Goal: Information Seeking & Learning: Find specific fact

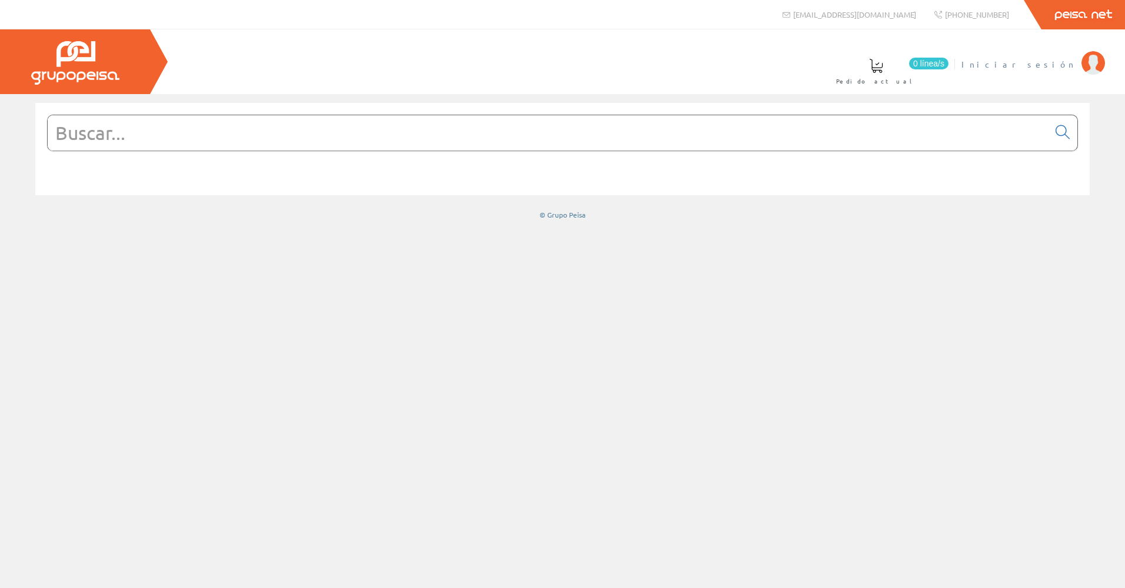
click at [1038, 60] on span "Iniciar sesión" at bounding box center [1018, 64] width 114 height 12
click at [196, 141] on input "text" at bounding box center [548, 132] width 1001 height 35
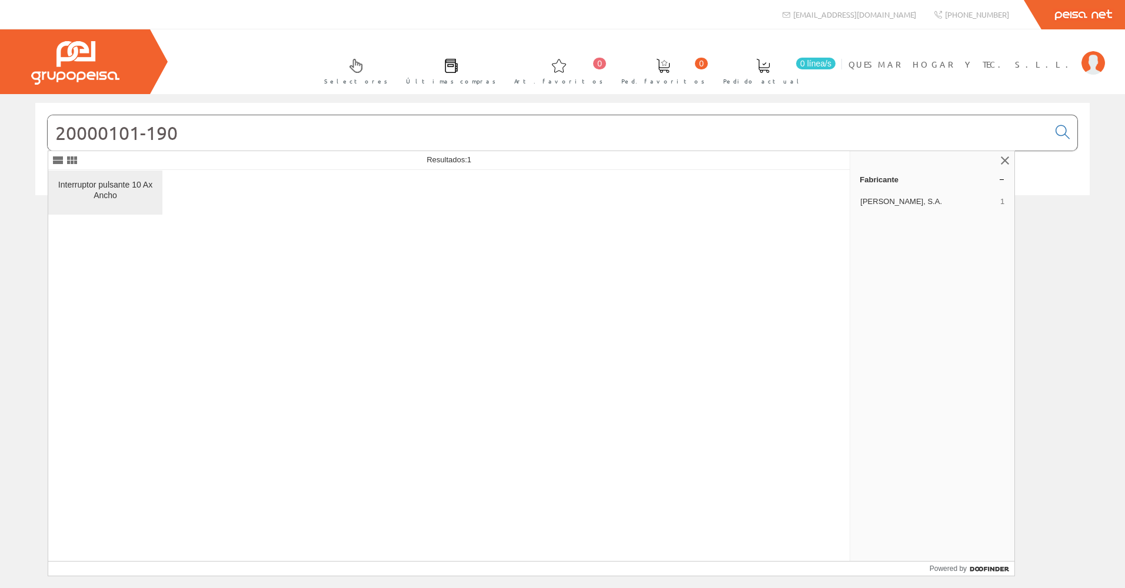
type input "20000101-190"
click at [116, 189] on div "Interruptor pulsante 10 Ax Ancho" at bounding box center [105, 190] width 95 height 21
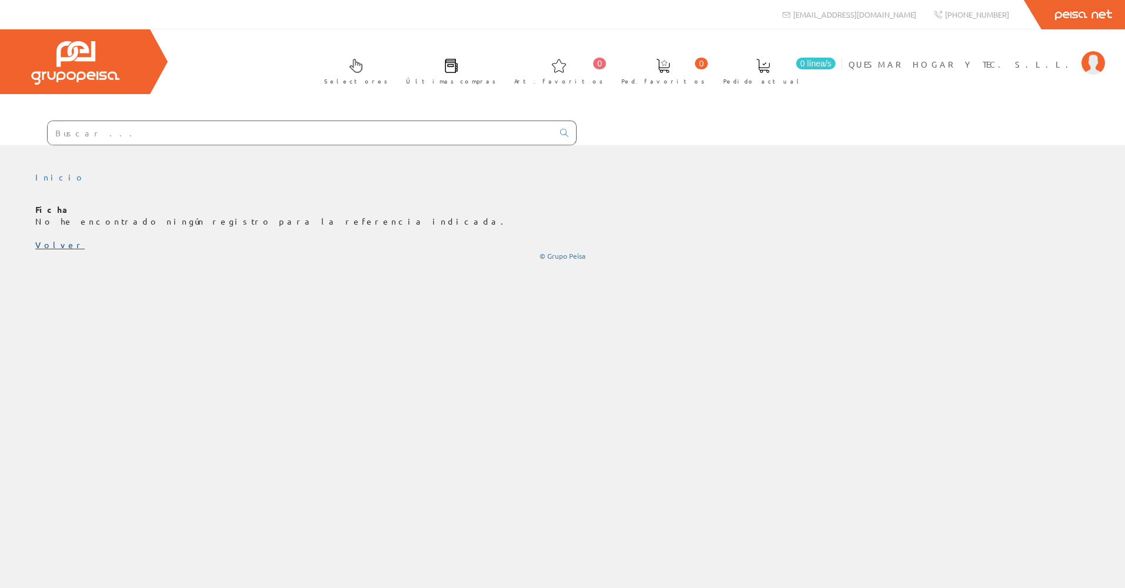
click at [45, 242] on link "Volver" at bounding box center [59, 244] width 49 height 11
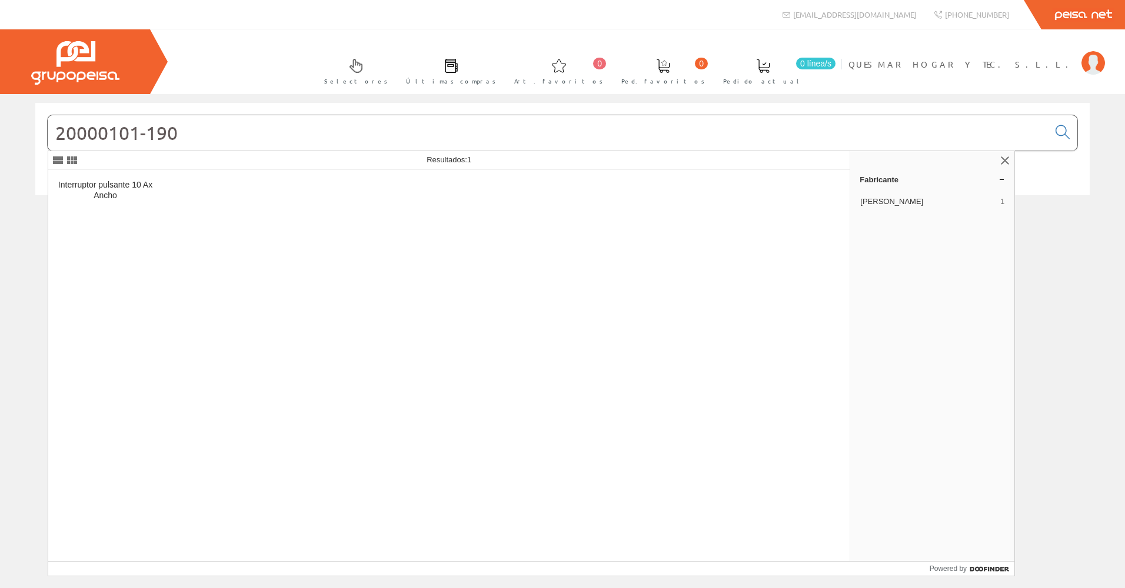
click at [199, 134] on input "20000101-190" at bounding box center [548, 132] width 1001 height 35
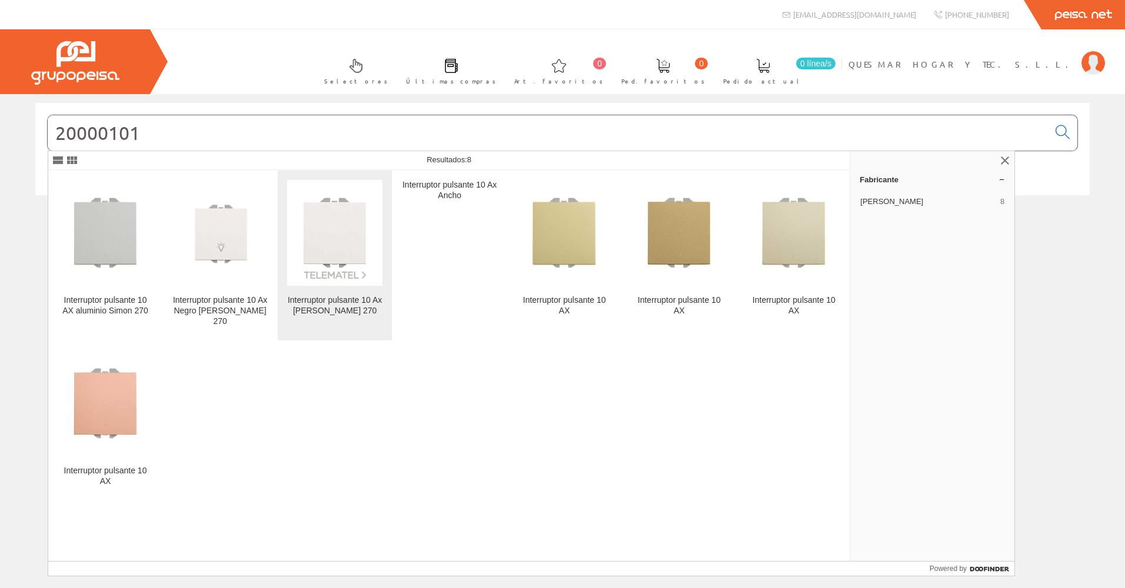
type input "20000101"
click at [334, 223] on img at bounding box center [334, 232] width 95 height 95
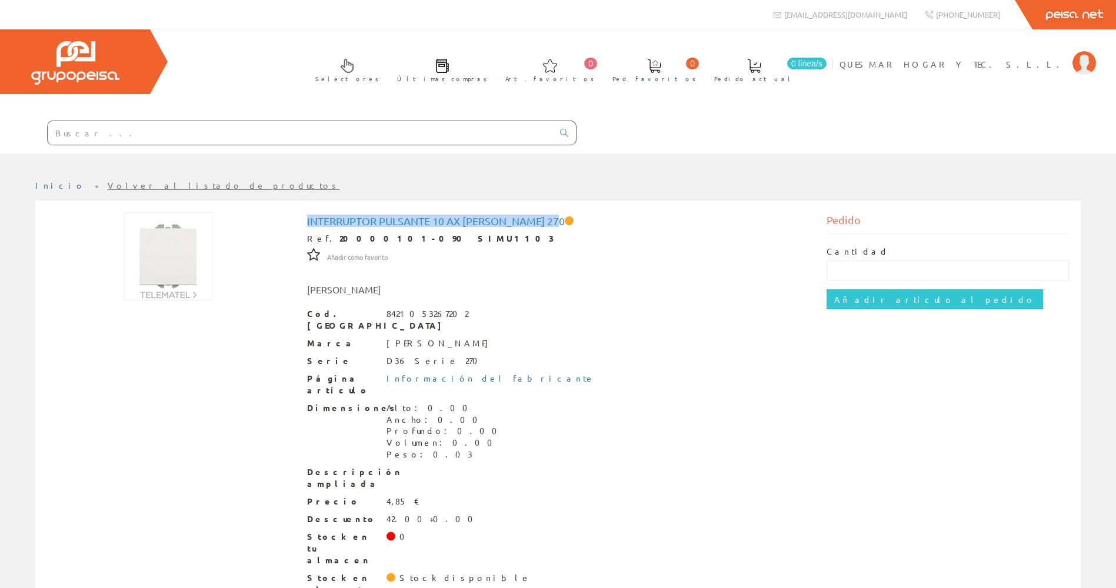
drag, startPoint x: 307, startPoint y: 218, endPoint x: 564, endPoint y: 219, distance: 256.5
click at [564, 219] on h1 "Interruptor pulsante 10 Ax Blanco Simon 270" at bounding box center [558, 221] width 502 height 12
drag, startPoint x: 564, startPoint y: 219, endPoint x: 554, endPoint y: 219, distance: 9.4
copy h1 "Interruptor pulsante 10 Ax Blanco Simon 270"
click at [125, 132] on input "text" at bounding box center [300, 133] width 505 height 24
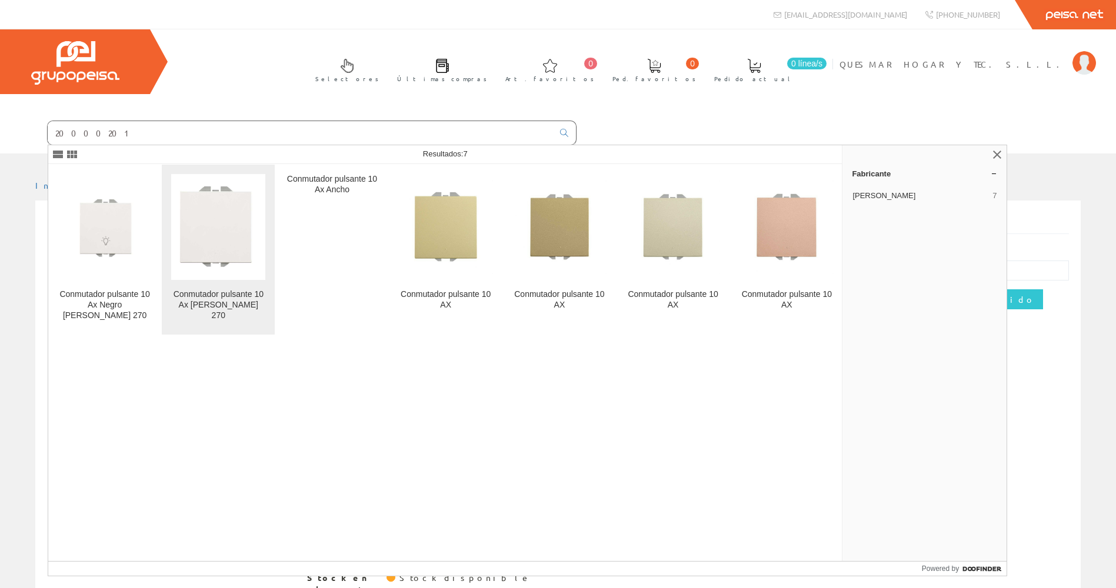
type input "20000201"
click at [212, 237] on img at bounding box center [218, 227] width 94 height 104
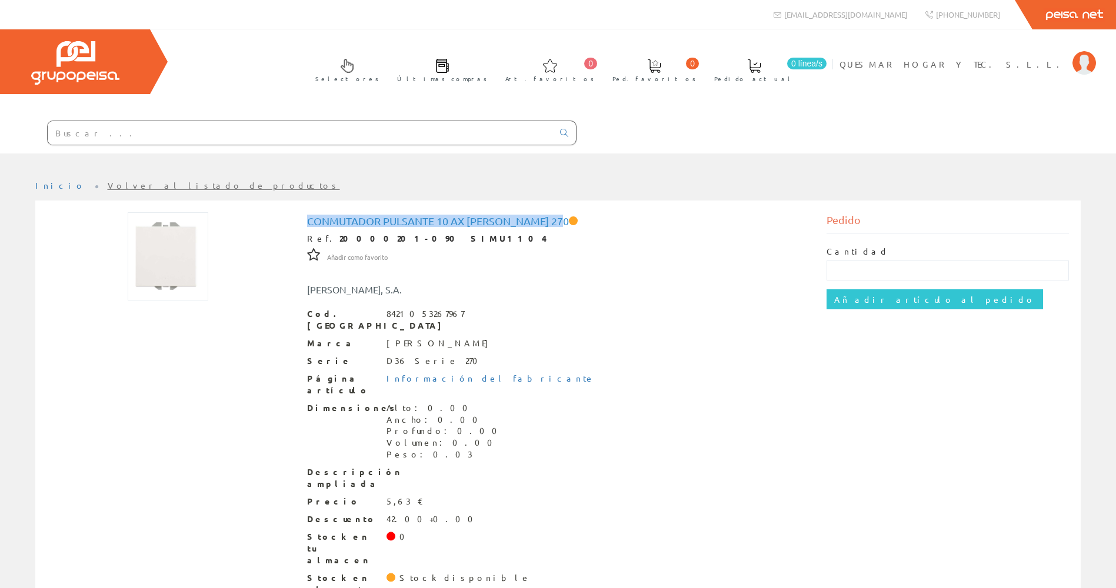
drag, startPoint x: 307, startPoint y: 218, endPoint x: 565, endPoint y: 221, distance: 258.3
click at [565, 221] on h1 "Conmutador pulsante 10 Ax Blanco Simon 270" at bounding box center [558, 221] width 502 height 12
drag, startPoint x: 565, startPoint y: 221, endPoint x: 560, endPoint y: 221, distance: 5.9
copy h1 "Conmutador pulsante 10 Ax Blanco Simon 270"
click at [187, 144] on input "text" at bounding box center [300, 133] width 505 height 24
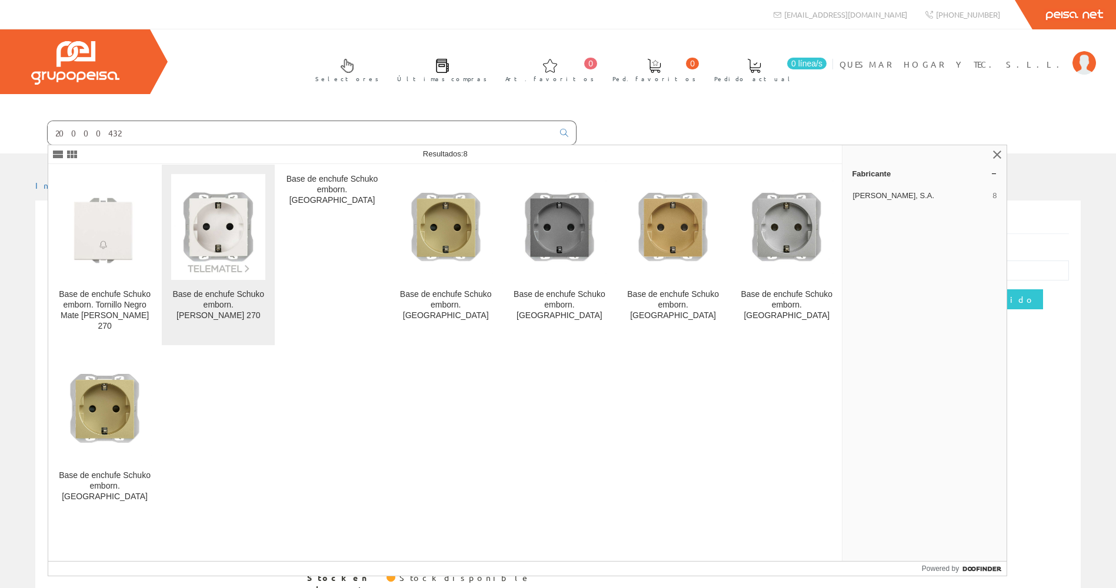
type input "20000432"
click at [231, 247] on img at bounding box center [218, 227] width 94 height 94
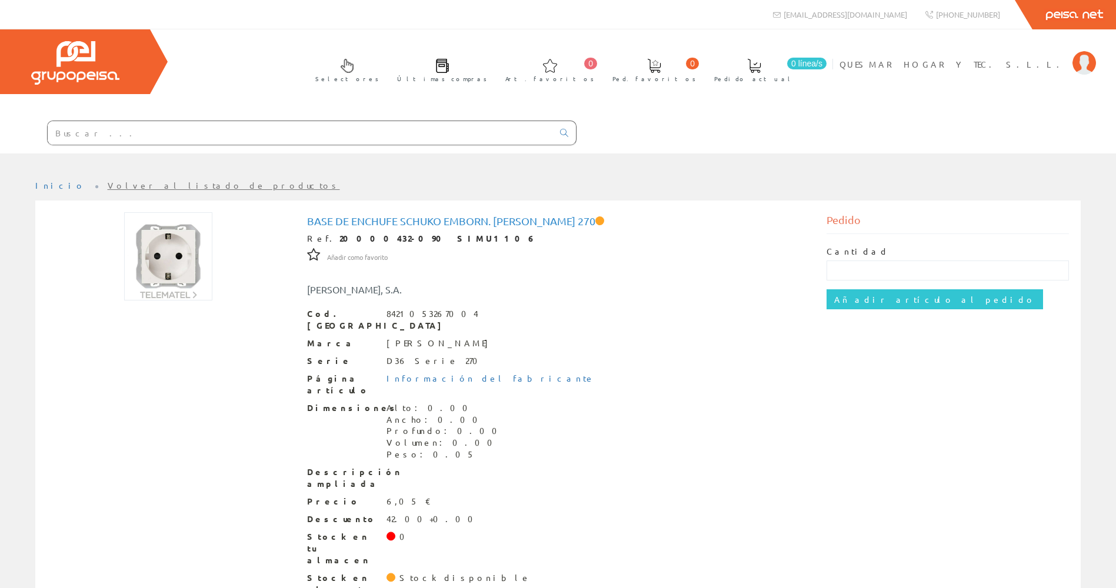
drag, startPoint x: 309, startPoint y: 218, endPoint x: 643, endPoint y: 217, distance: 333.6
click at [643, 217] on h1 "Base de enchufe Schuko emborn. [PERSON_NAME] 270" at bounding box center [558, 221] width 502 height 12
drag, startPoint x: 643, startPoint y: 217, endPoint x: 627, endPoint y: 221, distance: 15.7
copy h1 "Base de enchufe Schuko emborn. [PERSON_NAME] 270"
click at [252, 138] on input "text" at bounding box center [300, 133] width 505 height 24
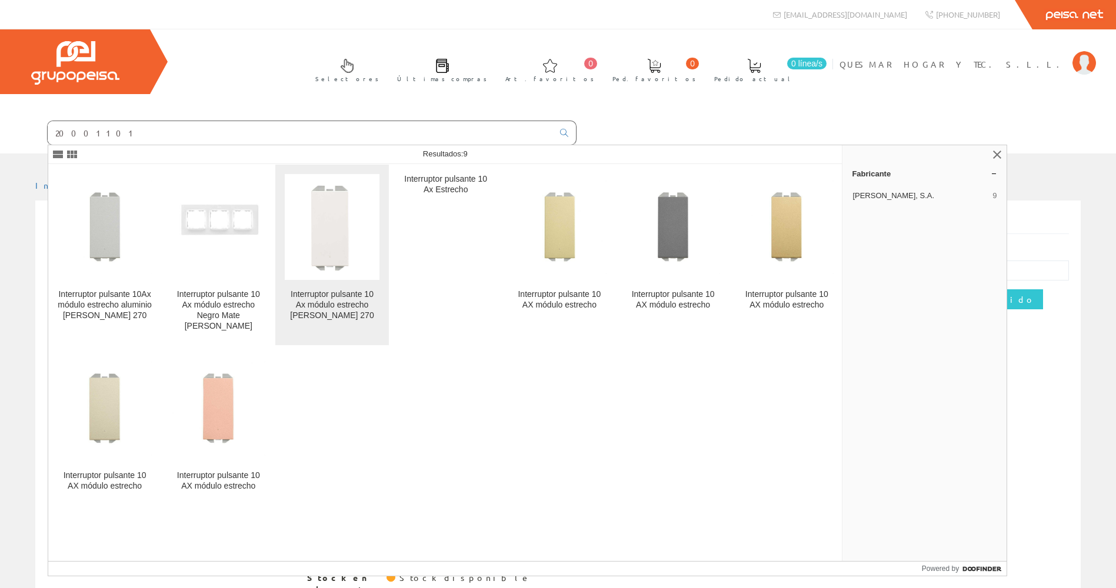
type input "20001101"
click at [331, 219] on img at bounding box center [332, 227] width 82 height 106
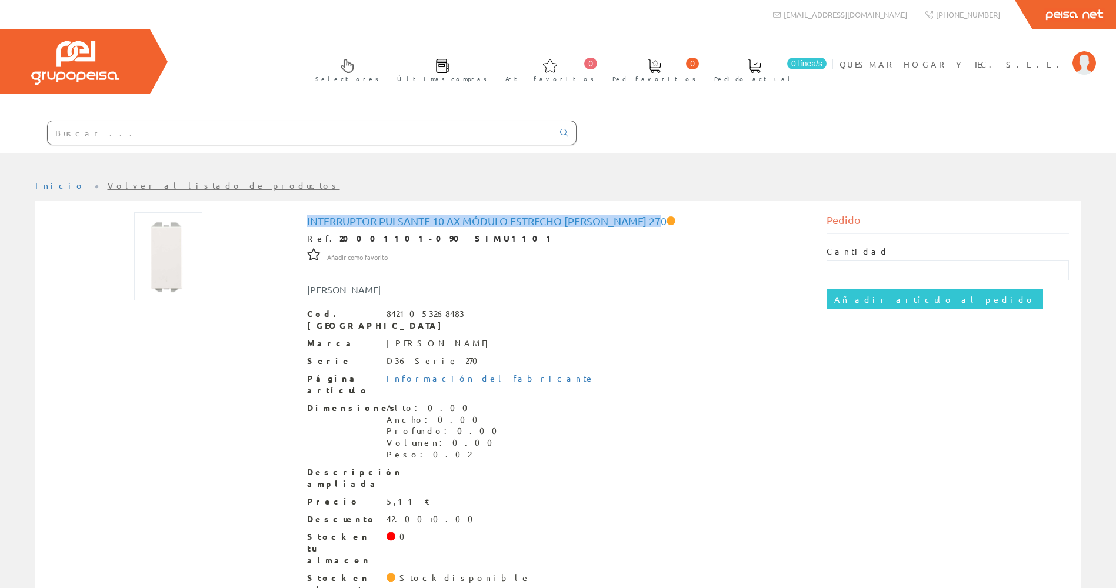
drag, startPoint x: 307, startPoint y: 221, endPoint x: 664, endPoint y: 219, distance: 356.6
click at [664, 219] on h1 "Interruptor pulsante 10 Ax módulo estrecho Blanco Simon 270" at bounding box center [558, 221] width 502 height 12
copy h1 "Interruptor pulsante 10 Ax módulo estrecho Blanco Simon 270"
click at [307, 137] on input "text" at bounding box center [300, 133] width 505 height 24
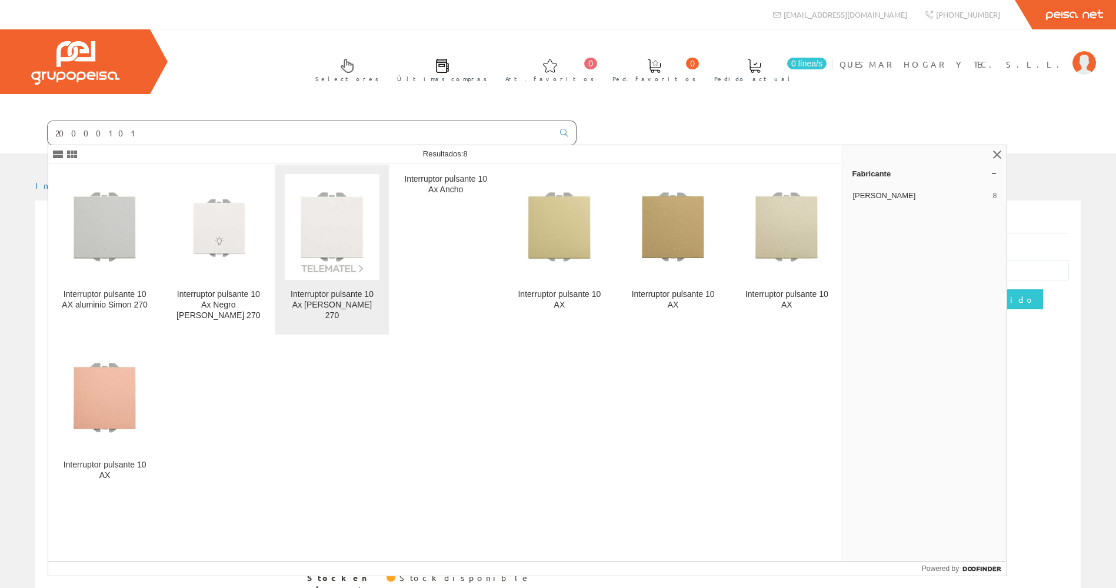
type input "20000101"
click at [328, 235] on img at bounding box center [332, 227] width 94 height 94
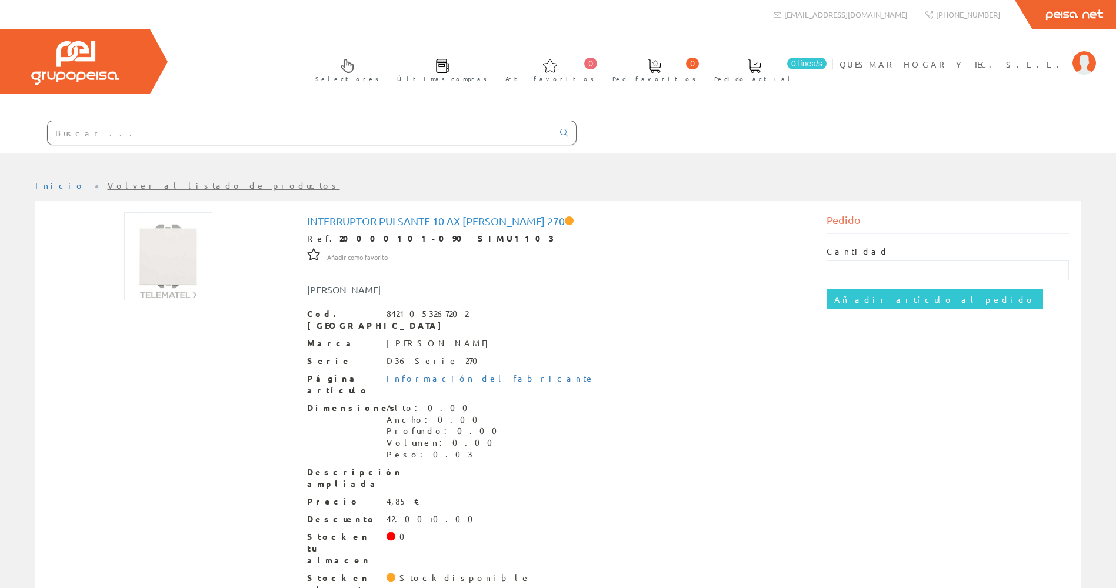
click at [238, 139] on input "text" at bounding box center [300, 133] width 505 height 24
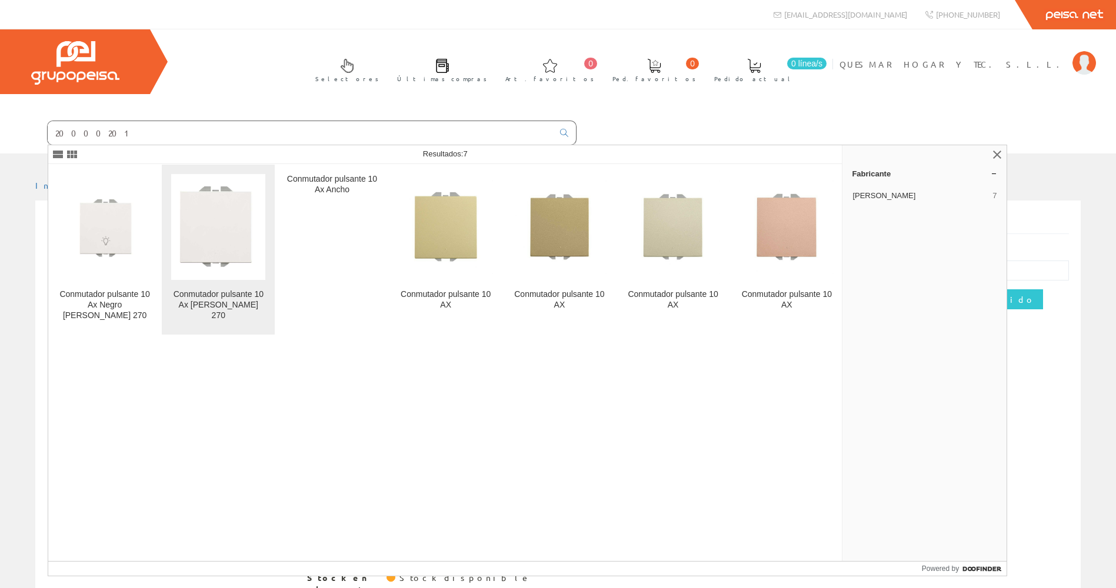
type input "20000201"
click at [236, 230] on img at bounding box center [218, 227] width 94 height 104
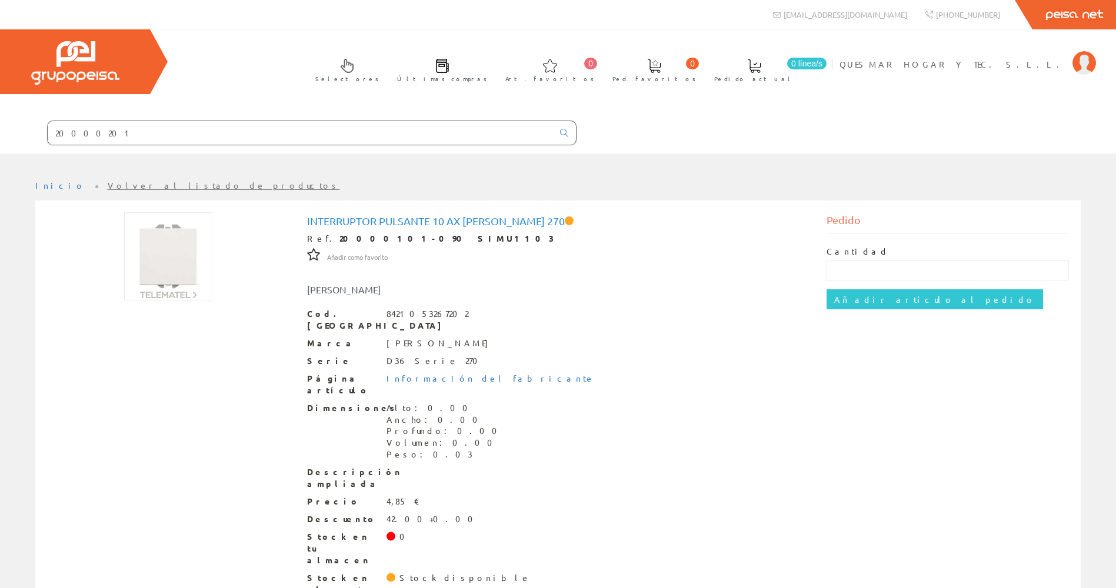
click at [141, 137] on input "20000201" at bounding box center [300, 133] width 505 height 24
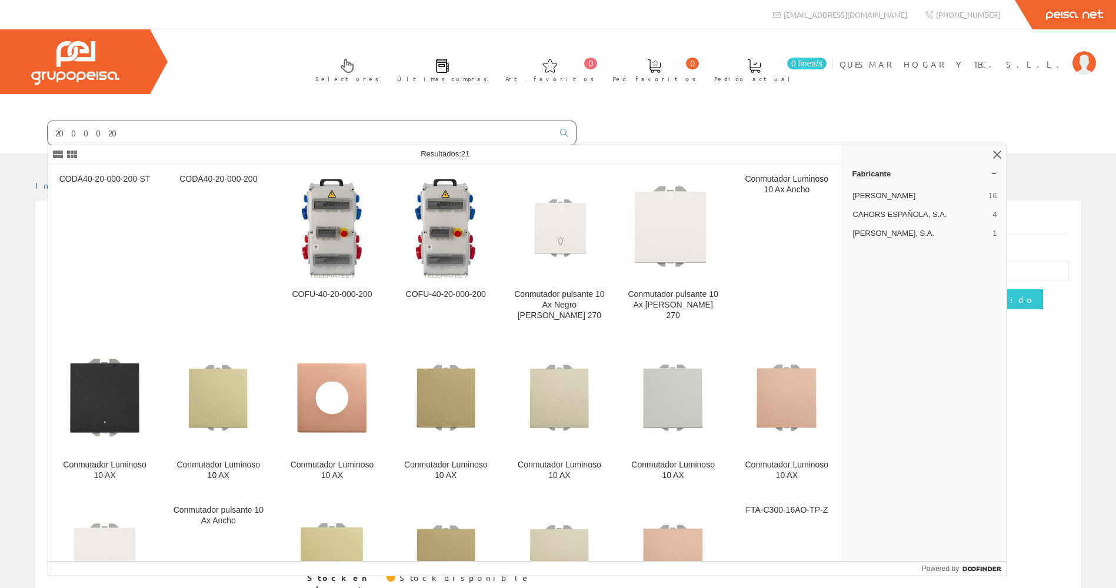
type input "20000201"
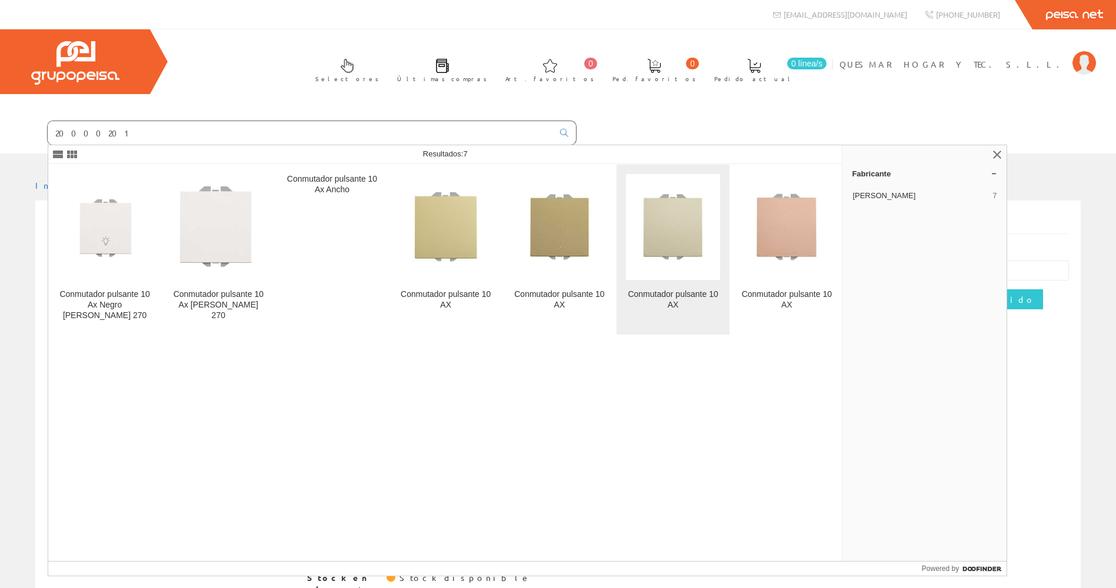
click at [659, 231] on img at bounding box center [673, 227] width 94 height 94
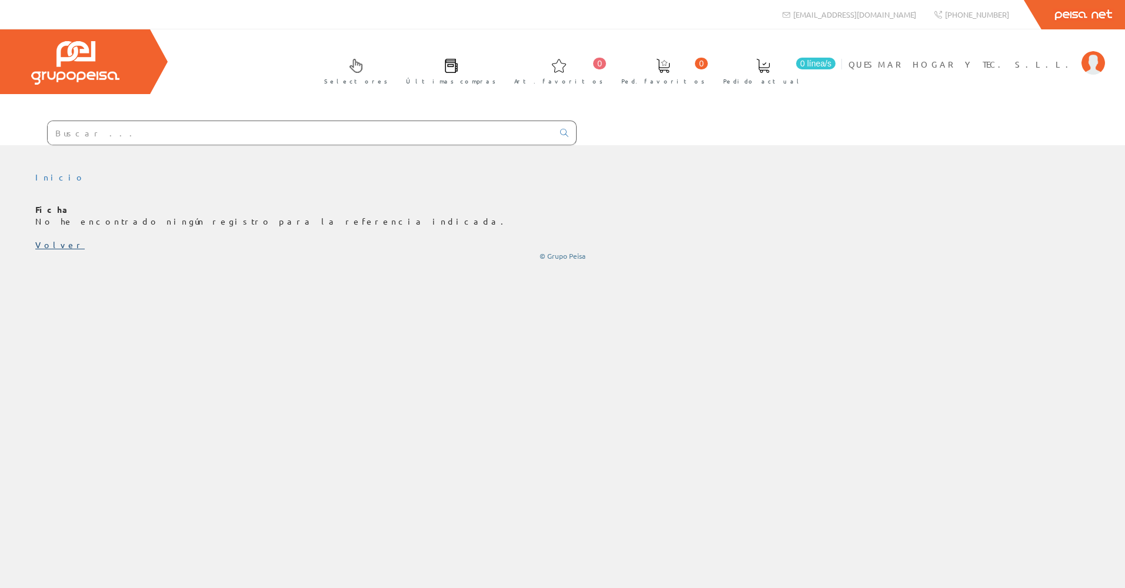
click at [36, 249] on link "Volver" at bounding box center [59, 244] width 49 height 11
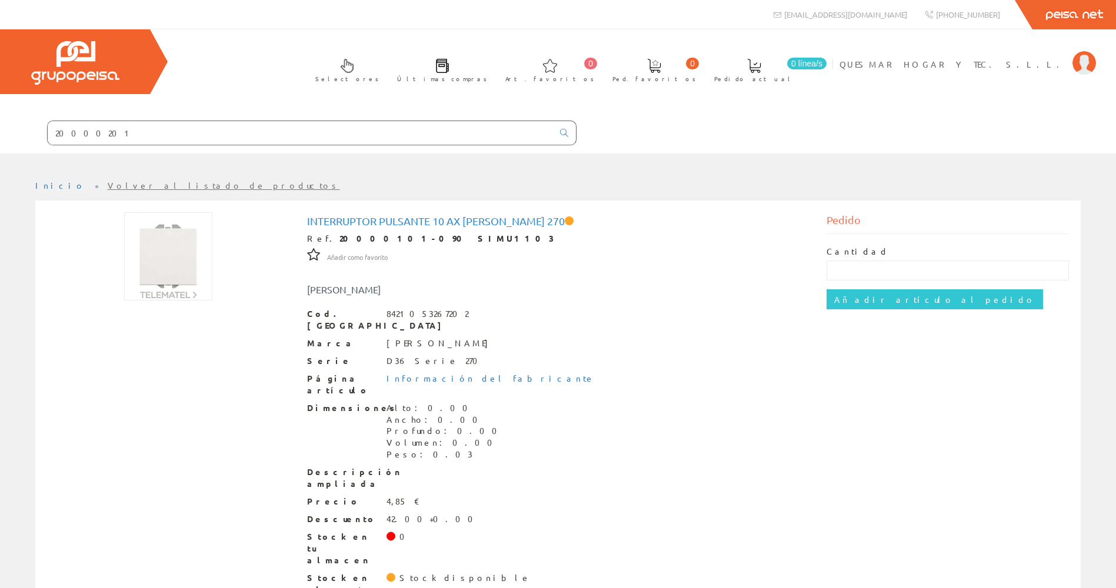
click at [41, 248] on div at bounding box center [168, 256] width 260 height 88
click at [166, 139] on input "20000101" at bounding box center [300, 133] width 505 height 24
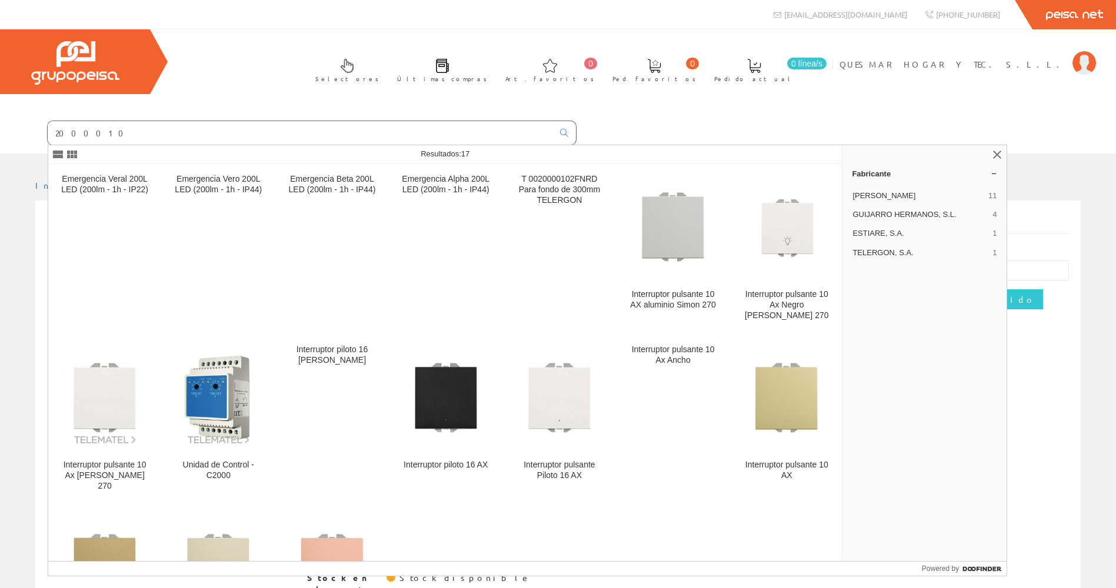
type input "20000101"
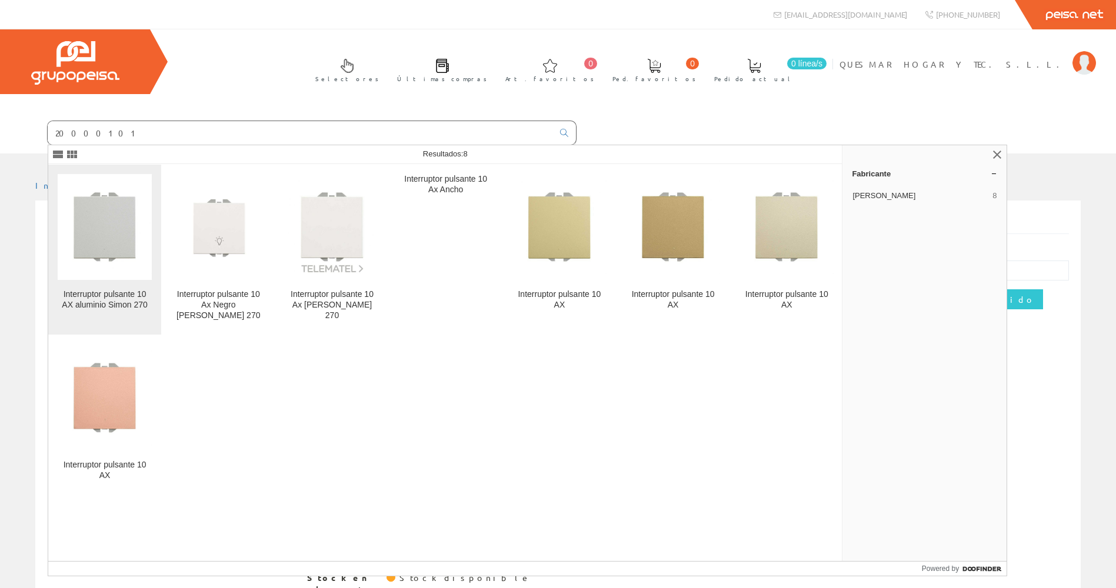
click at [79, 239] on img at bounding box center [105, 227] width 94 height 94
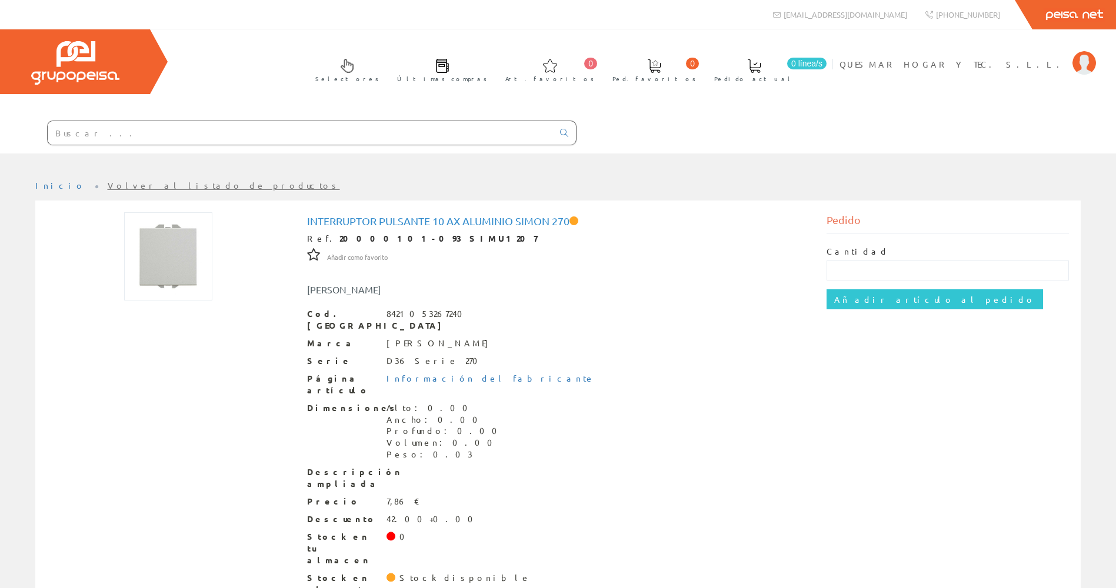
click at [344, 131] on input "text" at bounding box center [300, 133] width 505 height 24
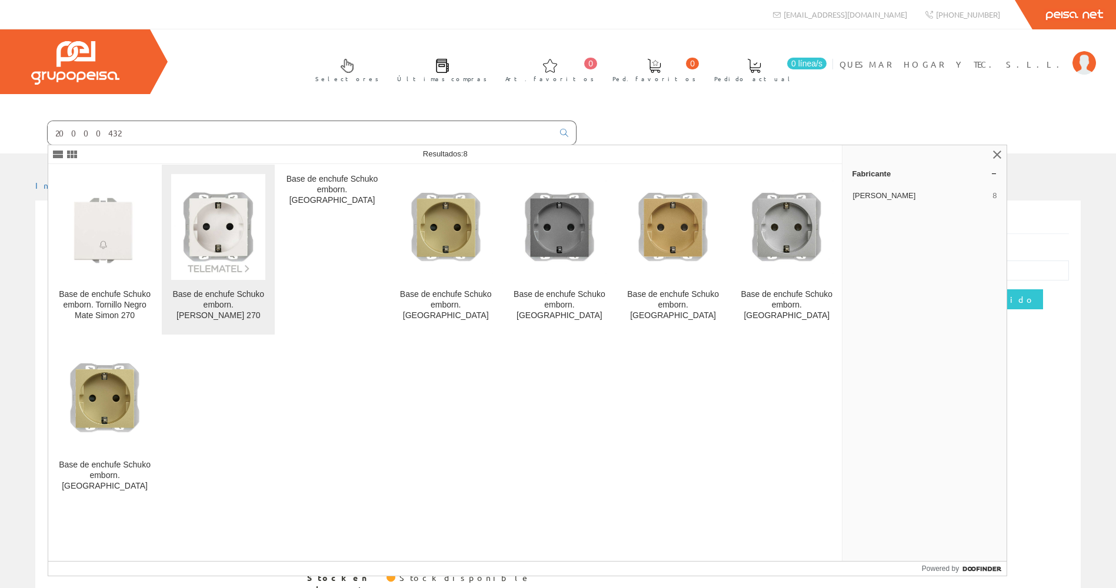
type input "20000432"
click at [233, 224] on img at bounding box center [218, 227] width 94 height 94
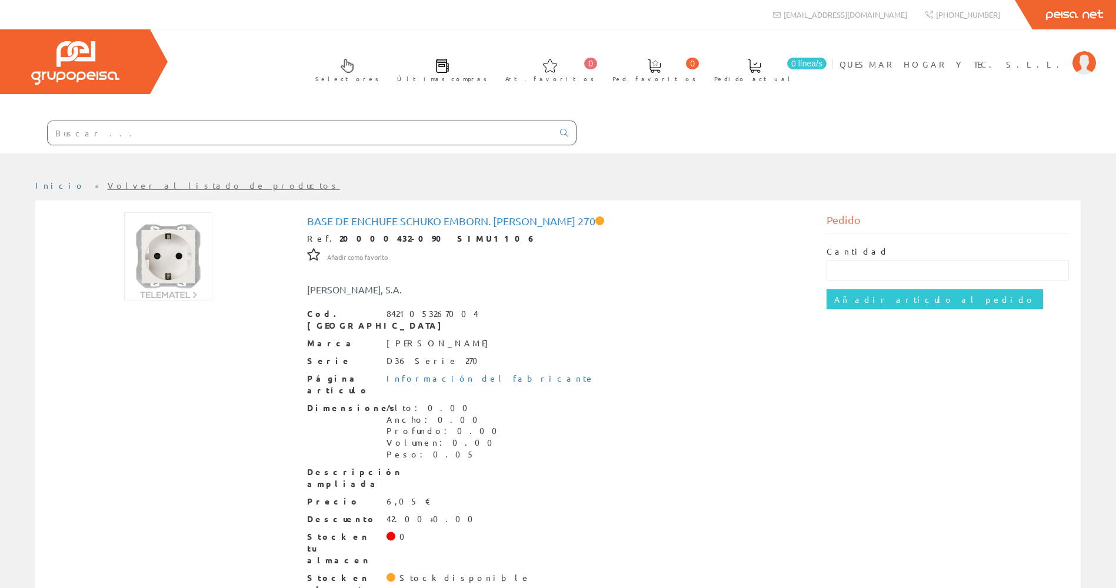
click at [199, 141] on input "text" at bounding box center [300, 133] width 505 height 24
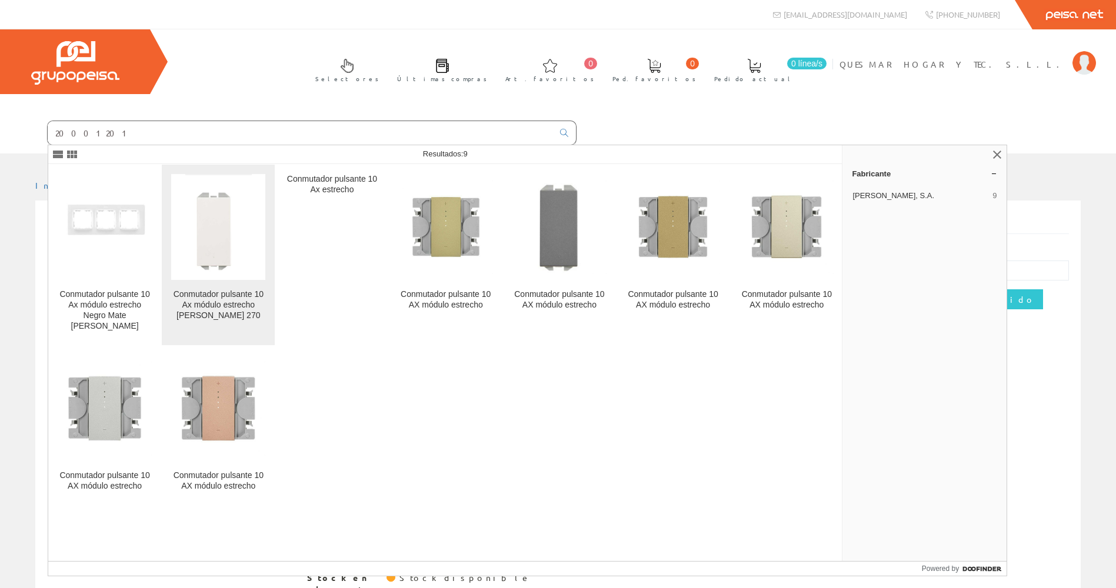
type input "20001201"
click at [235, 220] on img at bounding box center [218, 227] width 66 height 106
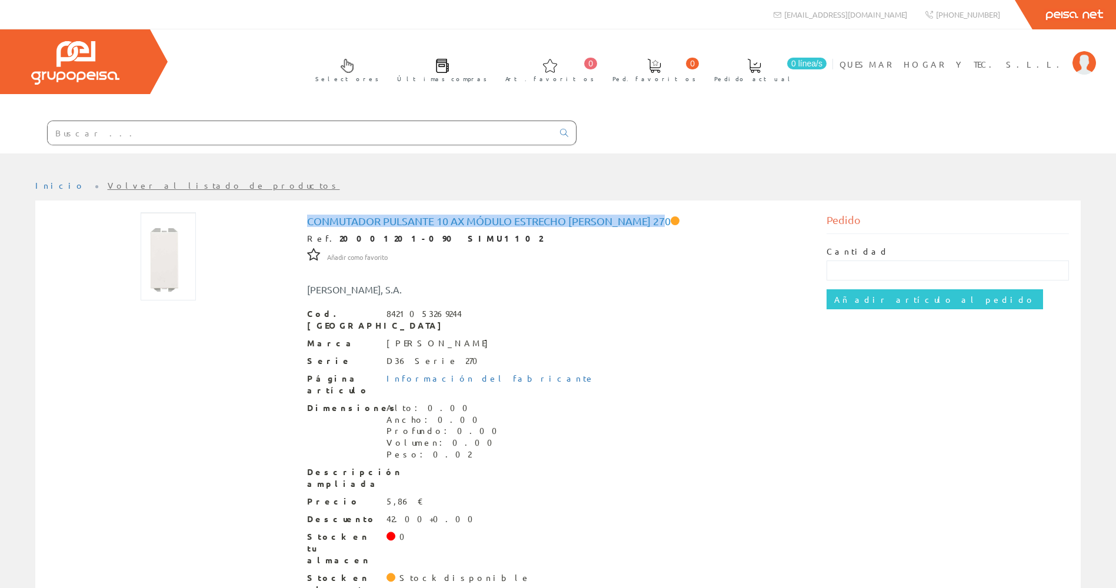
drag, startPoint x: 308, startPoint y: 219, endPoint x: 669, endPoint y: 222, distance: 361.3
click at [669, 222] on h1 "Conmutador pulsante 10 Ax módulo estrecho [PERSON_NAME] 270" at bounding box center [558, 221] width 502 height 12
copy h1 "Conmutador pulsante 10 Ax módulo estrecho [PERSON_NAME] 270"
click at [172, 126] on input "text" at bounding box center [300, 133] width 505 height 24
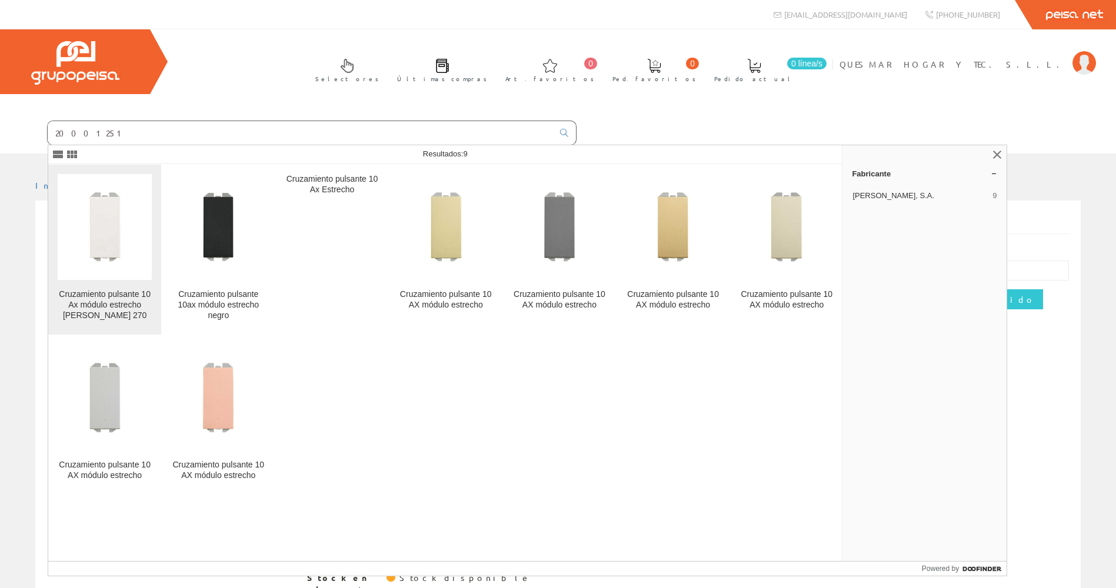
type input "20001251"
click at [104, 226] on img at bounding box center [105, 227] width 94 height 94
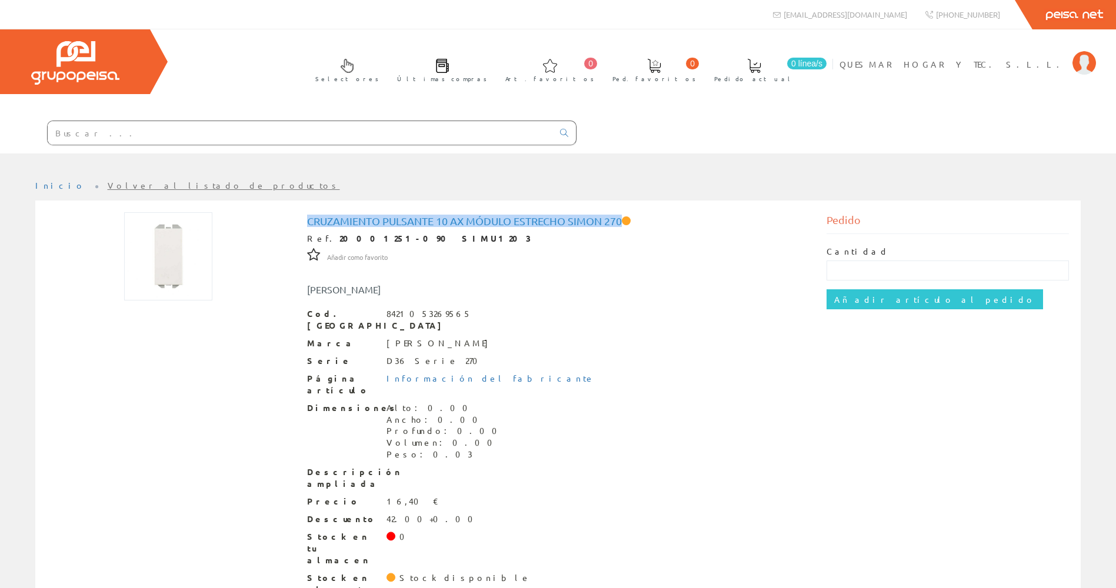
drag, startPoint x: 309, startPoint y: 219, endPoint x: 622, endPoint y: 218, distance: 313.0
click at [622, 218] on h1 "Cruzamiento pulsante 10 Ax módulo estrecho Simon 270" at bounding box center [558, 221] width 502 height 12
copy h1 "Cruzamiento pulsante 10 Ax módulo estrecho Simon 270"
click at [207, 135] on input "text" at bounding box center [300, 133] width 505 height 24
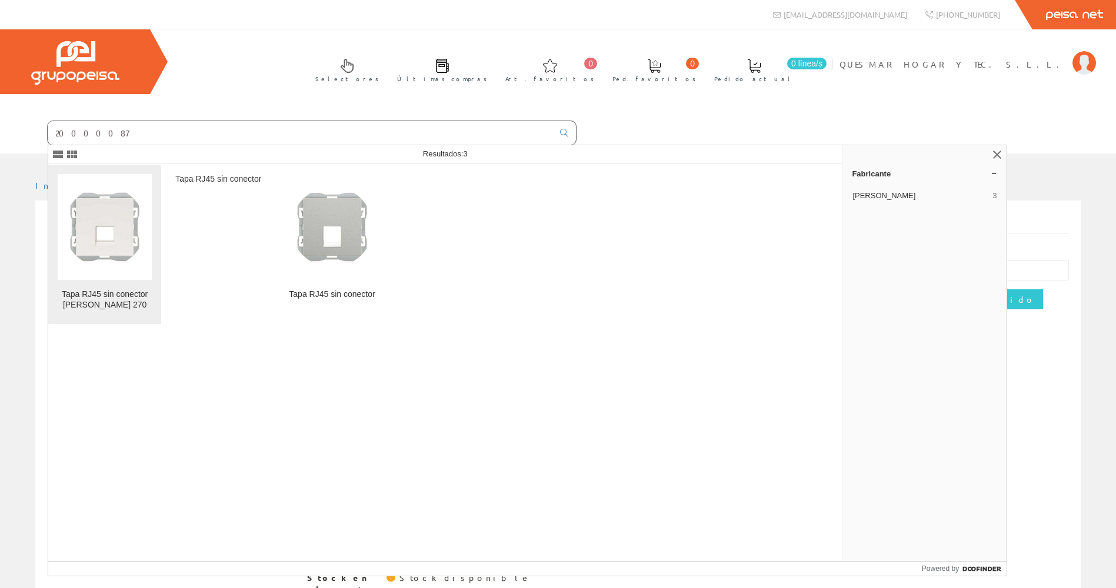
type input "20000087"
click at [111, 234] on img at bounding box center [105, 227] width 94 height 94
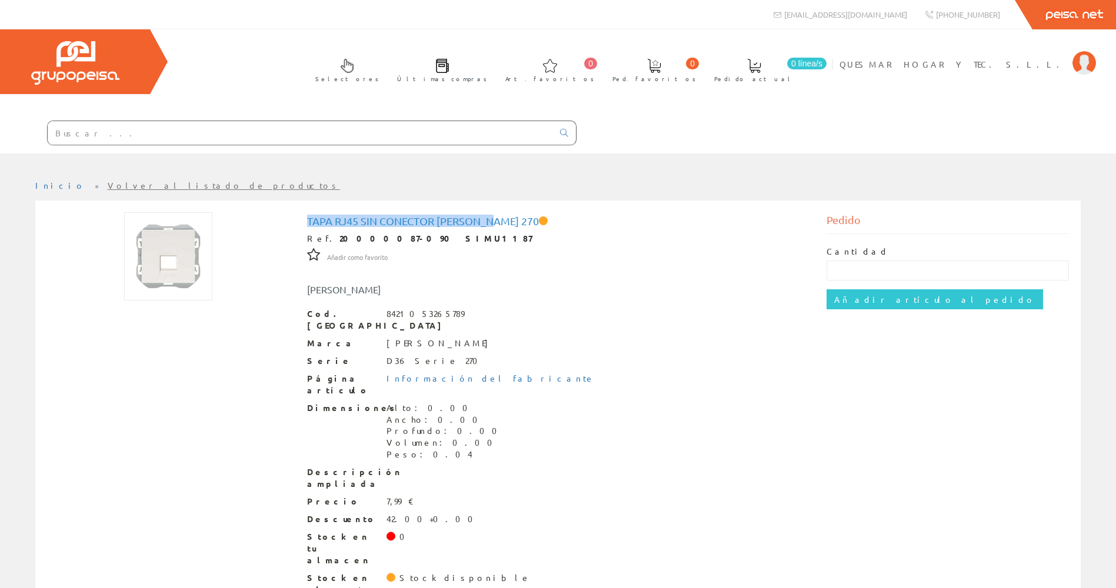
drag, startPoint x: 308, startPoint y: 219, endPoint x: 492, endPoint y: 218, distance: 184.2
click at [492, 218] on h1 "Tapa RJ45 sin conector [PERSON_NAME] 270" at bounding box center [558, 221] width 502 height 12
drag, startPoint x: 492, startPoint y: 218, endPoint x: 482, endPoint y: 220, distance: 10.2
copy h1 "Tapa RJ45 sin conector [PERSON_NAME] 270"
click at [106, 137] on input "text" at bounding box center [300, 133] width 505 height 24
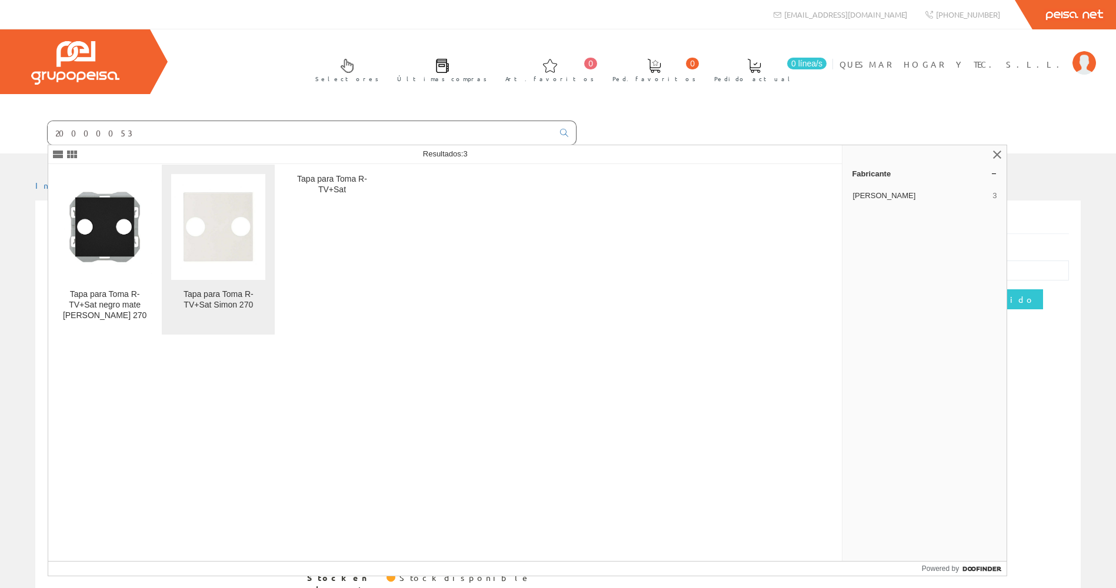
type input "20000053"
click at [198, 217] on img at bounding box center [218, 227] width 94 height 94
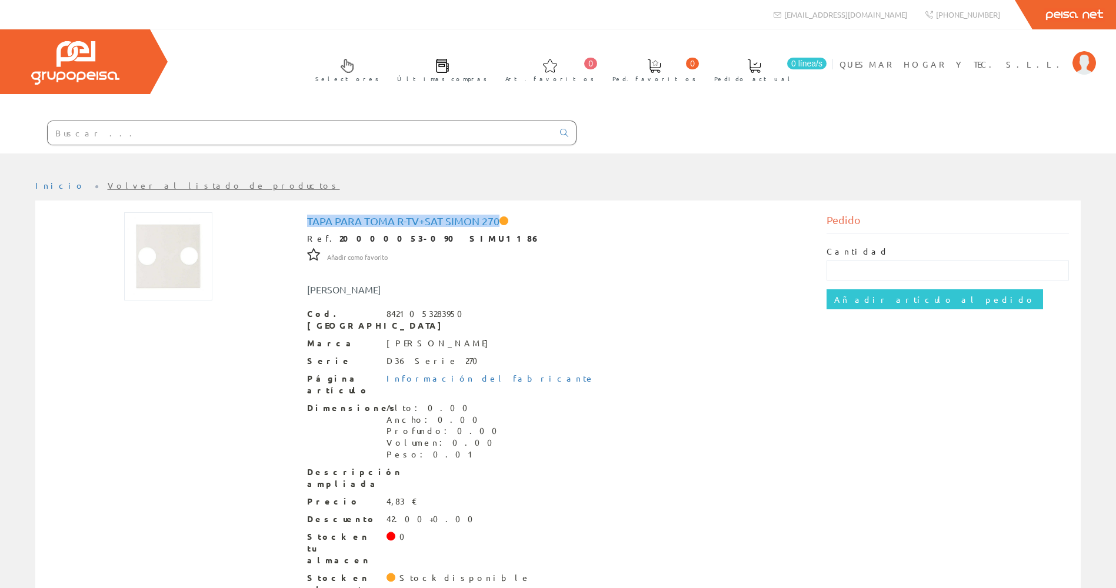
drag, startPoint x: 307, startPoint y: 219, endPoint x: 498, endPoint y: 219, distance: 191.2
click at [498, 219] on h1 "Tapa para Toma R-TV+Sat Simon 270" at bounding box center [558, 221] width 502 height 12
copy h1 "Tapa para Toma R-TV+Sat Simon 270"
click at [174, 132] on input "text" at bounding box center [300, 133] width 505 height 24
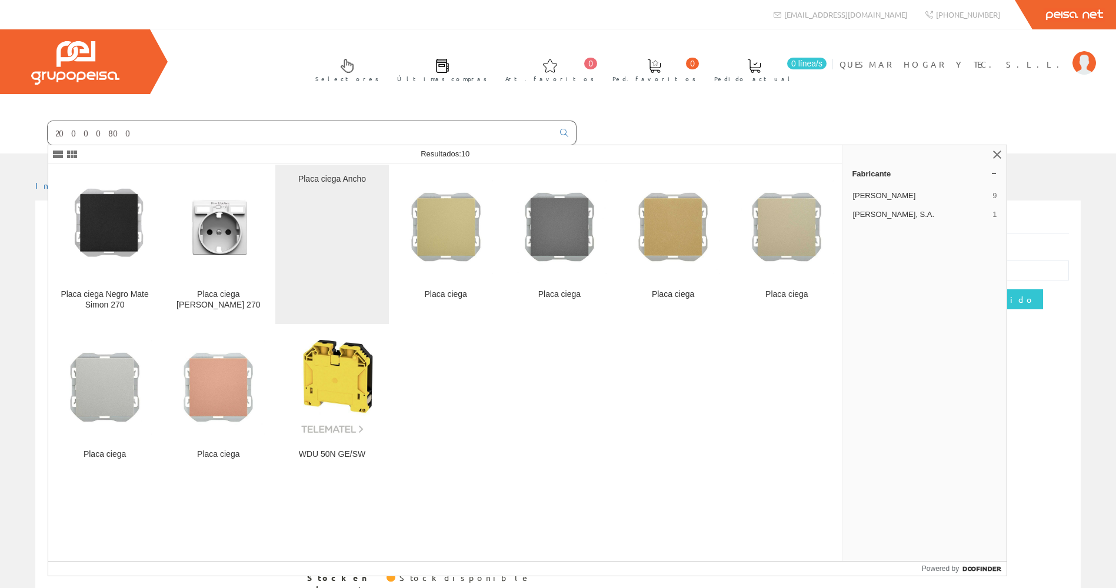
type input "20000800"
click at [348, 229] on div "Placa ciega Ancho" at bounding box center [332, 244] width 94 height 141
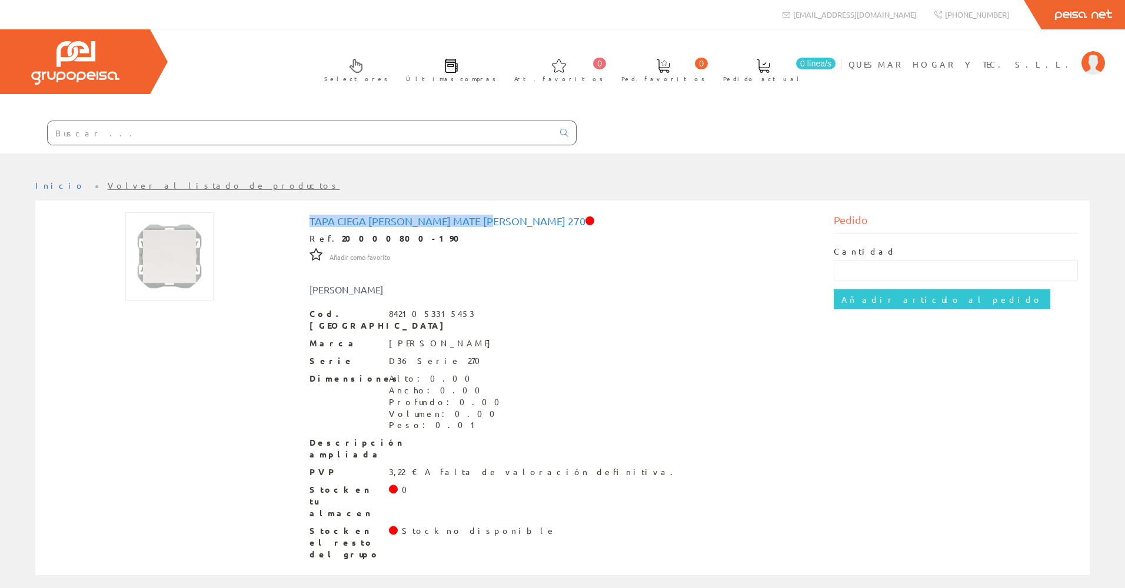
drag, startPoint x: 311, startPoint y: 220, endPoint x: 495, endPoint y: 220, distance: 184.2
click at [495, 220] on h1 "Tapa ciega [PERSON_NAME] mate [PERSON_NAME] 270" at bounding box center [562, 221] width 507 height 12
copy h1 "Tapa ciega [PERSON_NAME] mate [PERSON_NAME] 270"
click at [116, 132] on input "text" at bounding box center [300, 133] width 505 height 24
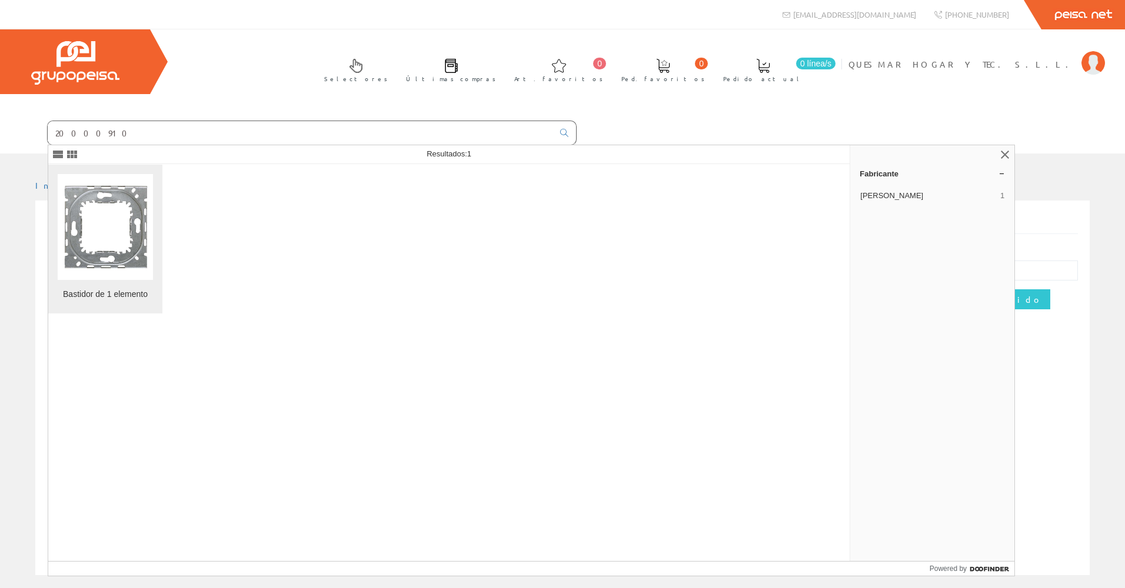
type input "20000910"
click at [118, 211] on img at bounding box center [105, 227] width 95 height 93
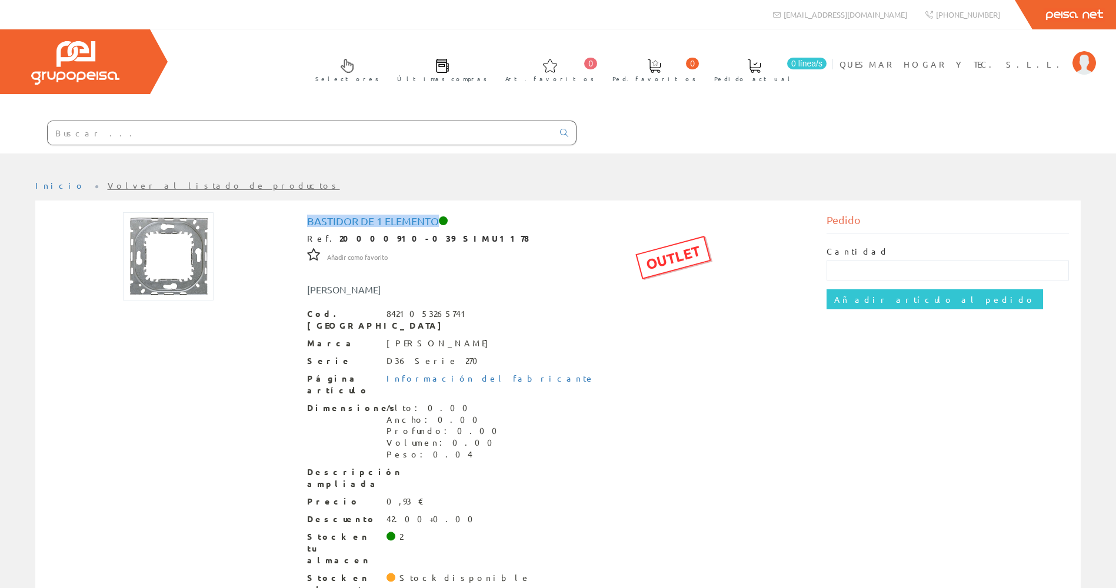
drag, startPoint x: 308, startPoint y: 220, endPoint x: 435, endPoint y: 223, distance: 127.1
click at [435, 223] on h1 "Bastidor de 1 elemento" at bounding box center [558, 221] width 502 height 12
copy h1 "Bastidor de 1 elemento"
click at [119, 141] on input "text" at bounding box center [300, 133] width 505 height 24
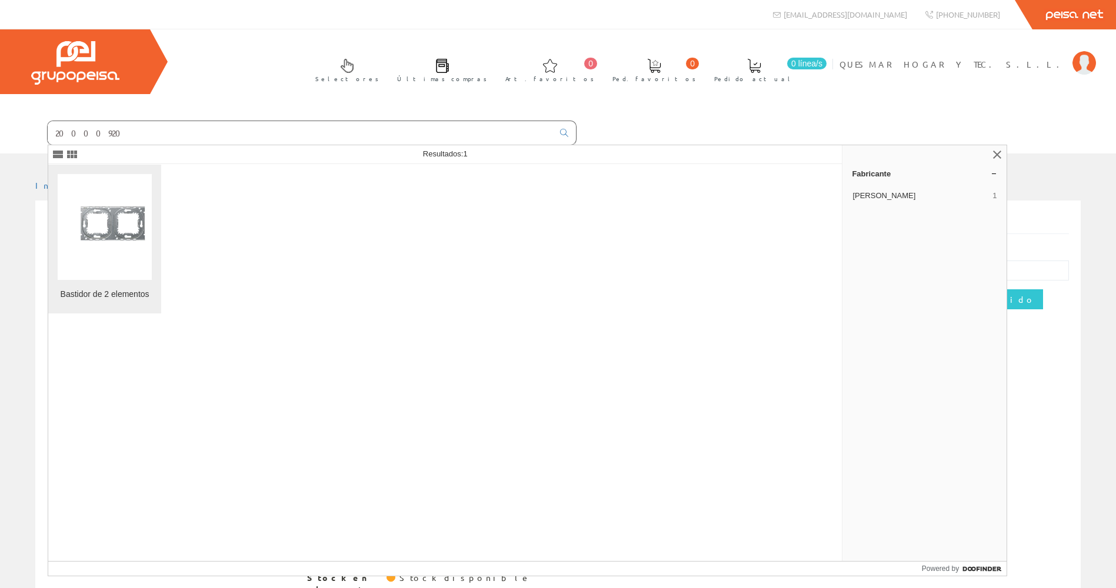
type input "20000920"
click at [95, 222] on img at bounding box center [105, 227] width 94 height 56
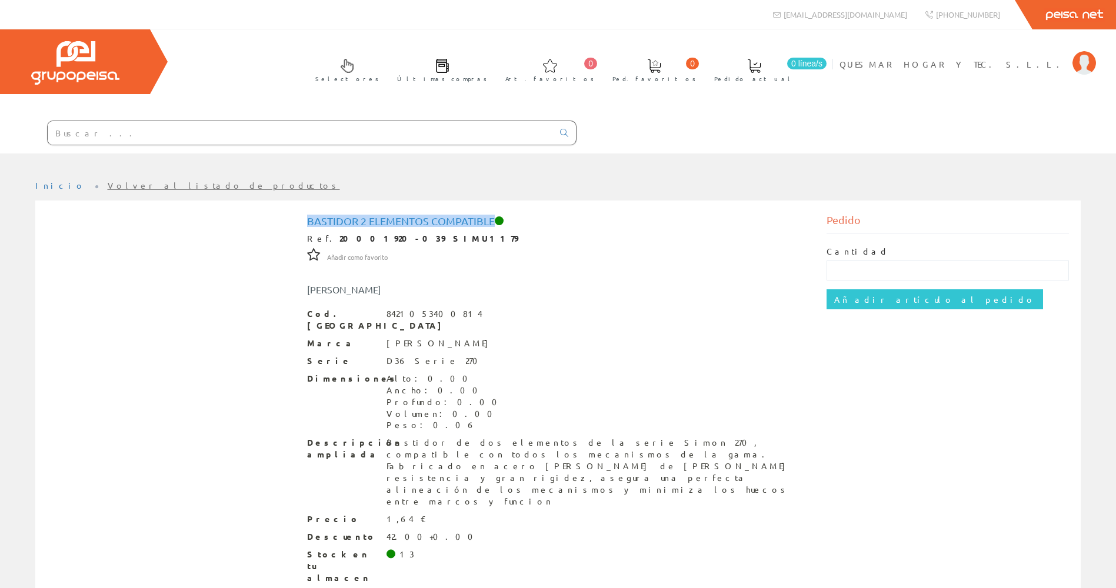
drag, startPoint x: 309, startPoint y: 221, endPoint x: 492, endPoint y: 220, distance: 183.0
click at [492, 220] on h1 "Bastidor 2 elementos compatible" at bounding box center [558, 221] width 502 height 12
copy h1 "Bastidor 2 elementos compatible"
click at [126, 128] on input "text" at bounding box center [300, 133] width 505 height 24
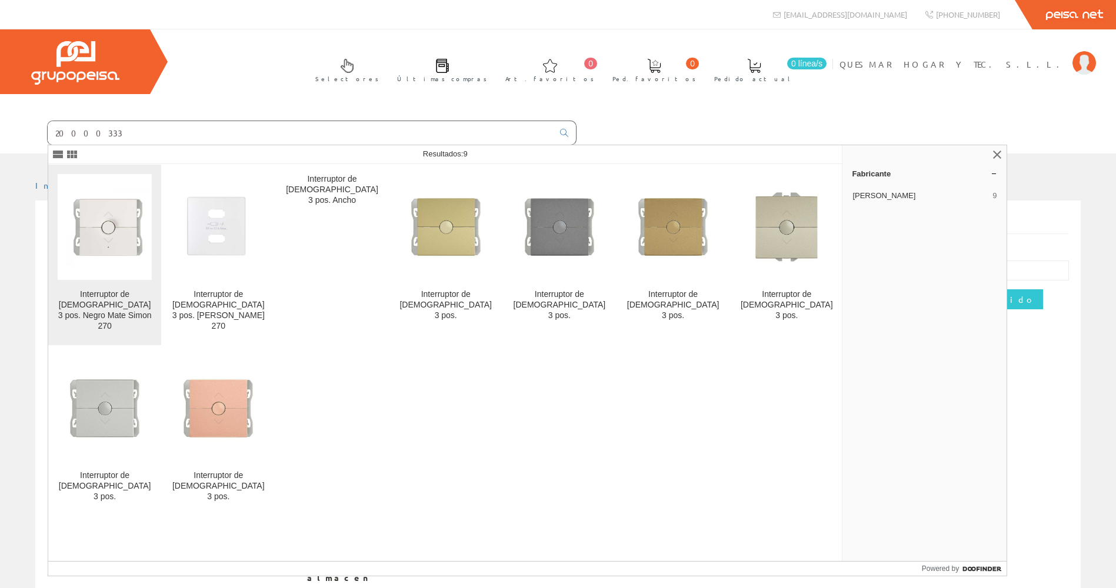
type input "20000333"
click at [122, 224] on img at bounding box center [105, 227] width 94 height 79
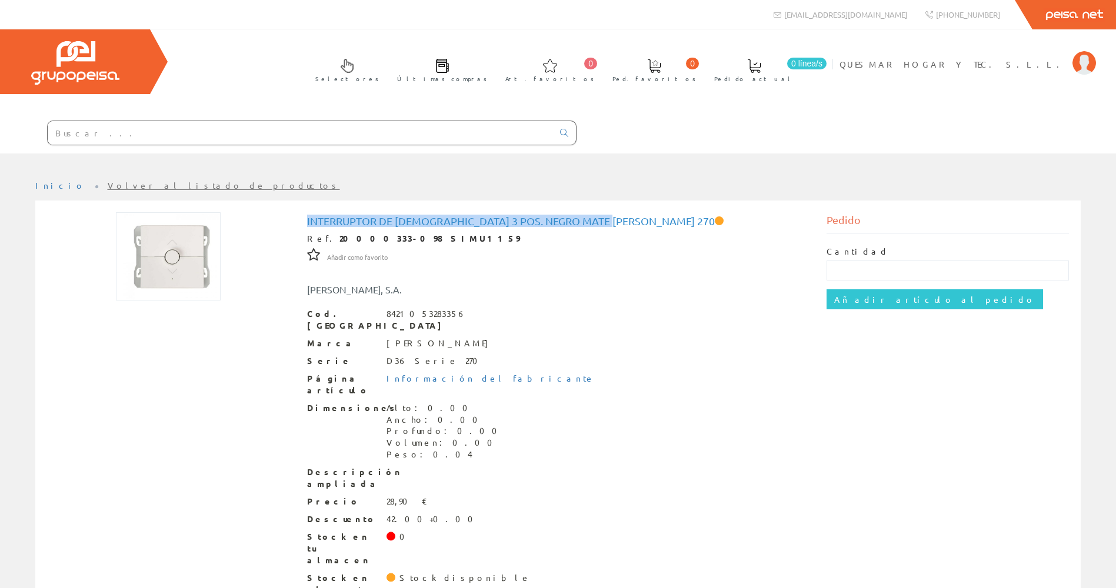
drag, startPoint x: 305, startPoint y: 219, endPoint x: 608, endPoint y: 225, distance: 303.6
click at [608, 225] on div "Interruptor de Persianas 3 pos. Negro Mate Simon 270 Ref. 20000333-098 SIMU1159…" at bounding box center [558, 412] width 520 height 401
drag, startPoint x: 608, startPoint y: 225, endPoint x: 597, endPoint y: 222, distance: 12.0
copy h1 "Interruptor de [DEMOGRAPHIC_DATA] 3 pos. Negro Mate Simon 270"
